Goal: Information Seeking & Learning: Find contact information

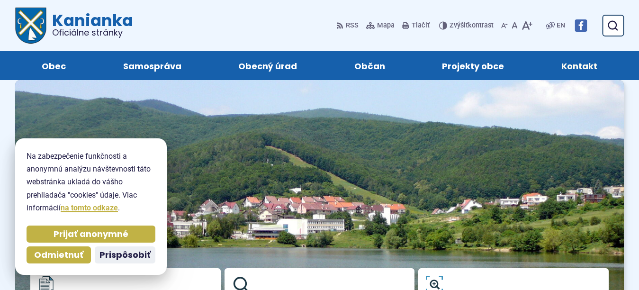
click at [568, 68] on span "Kontakt" at bounding box center [580, 65] width 36 height 29
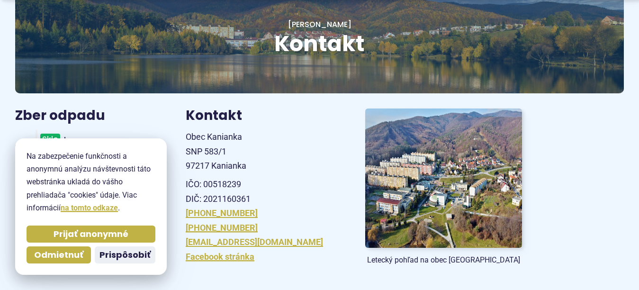
scroll to position [190, 0]
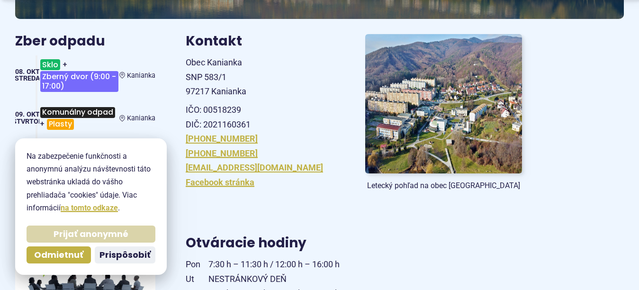
click at [91, 232] on span "Prijať anonymné" at bounding box center [91, 234] width 75 height 11
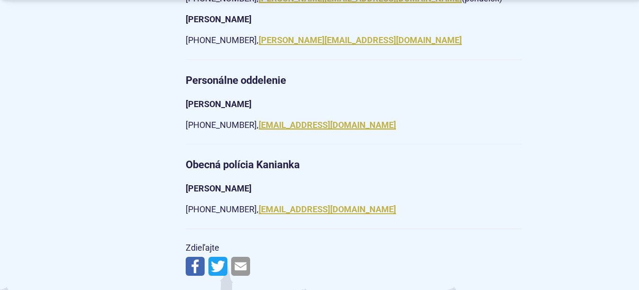
scroll to position [1659, 0]
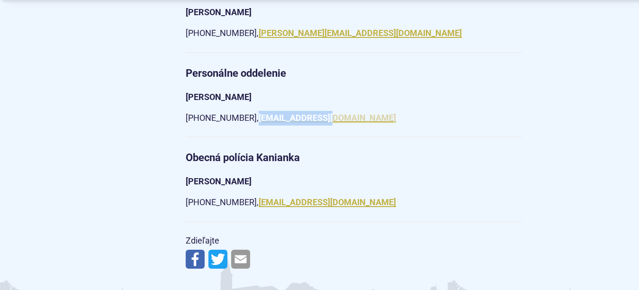
drag, startPoint x: 359, startPoint y: 99, endPoint x: 272, endPoint y: 108, distance: 87.7
click at [272, 111] on p "+421 (0) 46 518 60 36, obec@kanianka.sk" at bounding box center [354, 118] width 337 height 15
copy link "[EMAIL_ADDRESS][DOMAIN_NAME]"
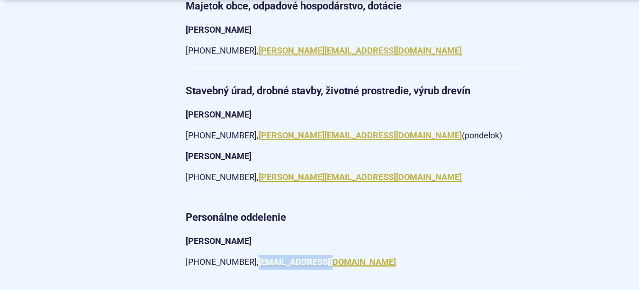
scroll to position [1564, 0]
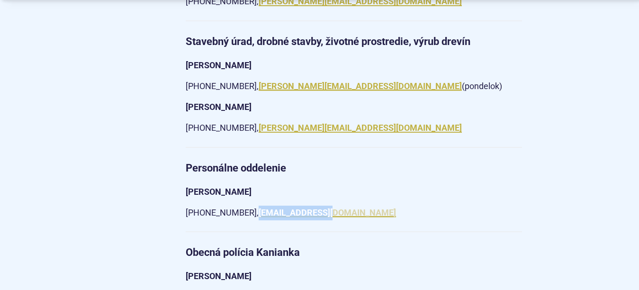
copy link "[EMAIL_ADDRESS][DOMAIN_NAME]"
